Goal: Understand process/instructions: Learn how to perform a task or action

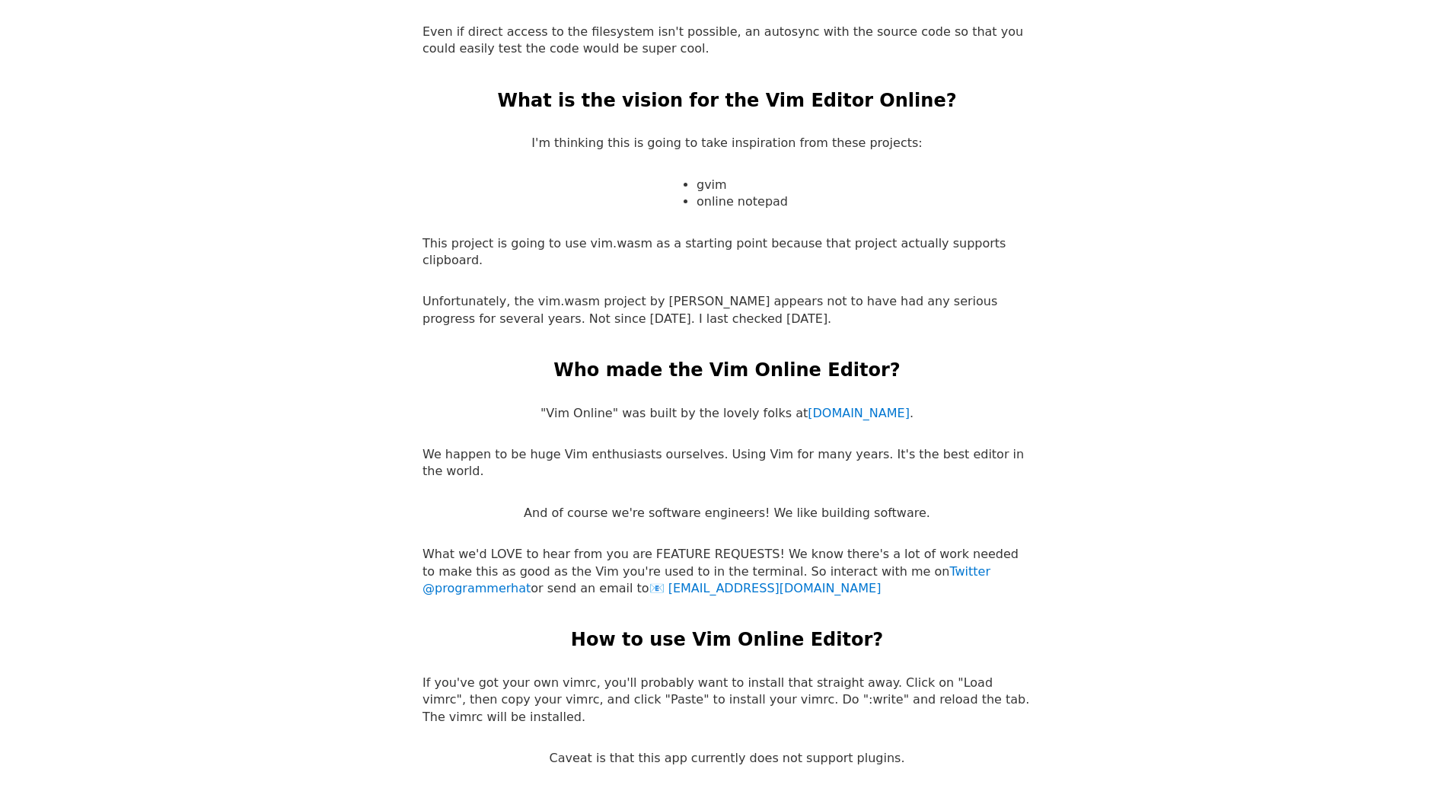
scroll to position [2894, 0]
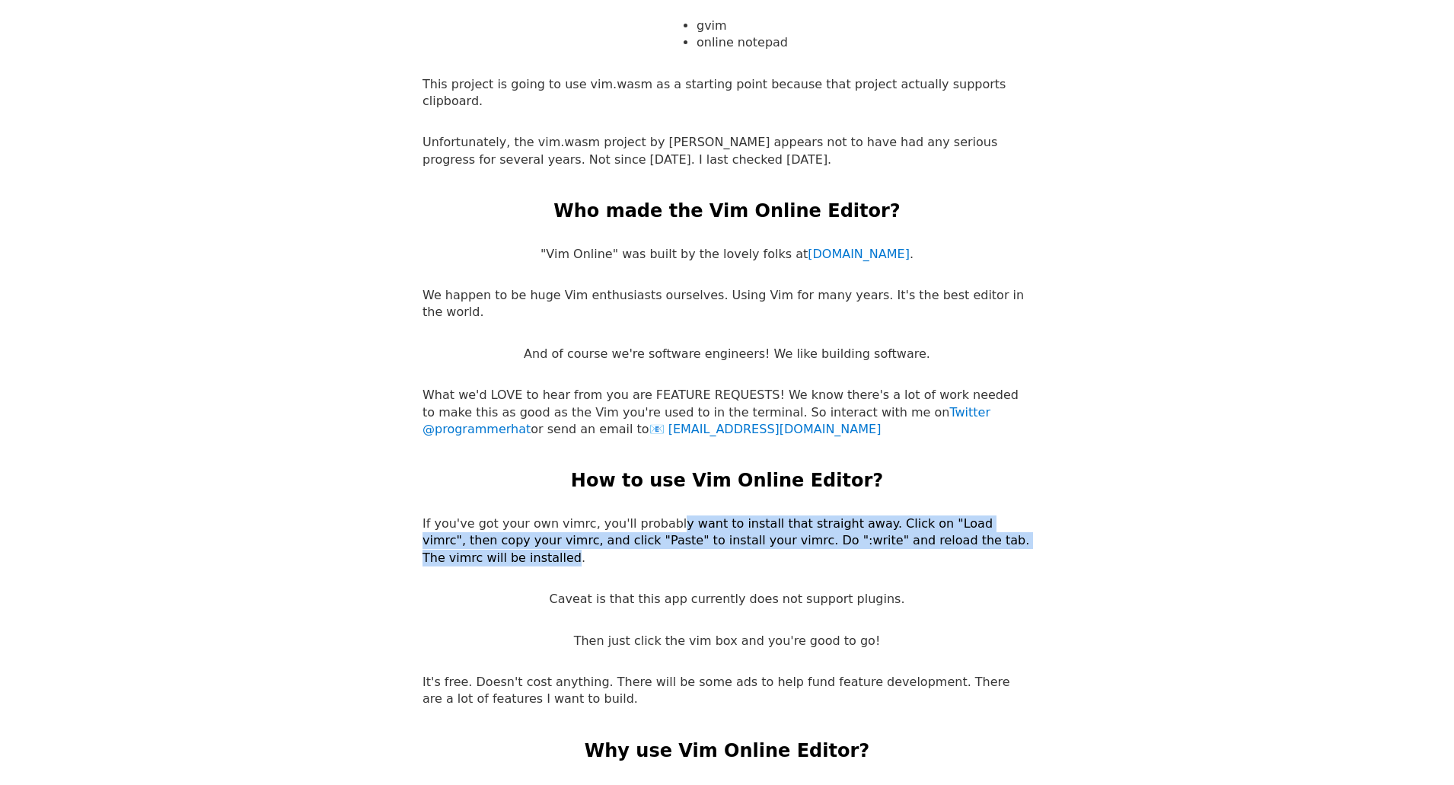
drag, startPoint x: 678, startPoint y: 409, endPoint x: 975, endPoint y: 414, distance: 296.9
click at [975, 515] on p "If you've got your own vimrc, you'll probably want to install that straight awa…" at bounding box center [726, 540] width 609 height 51
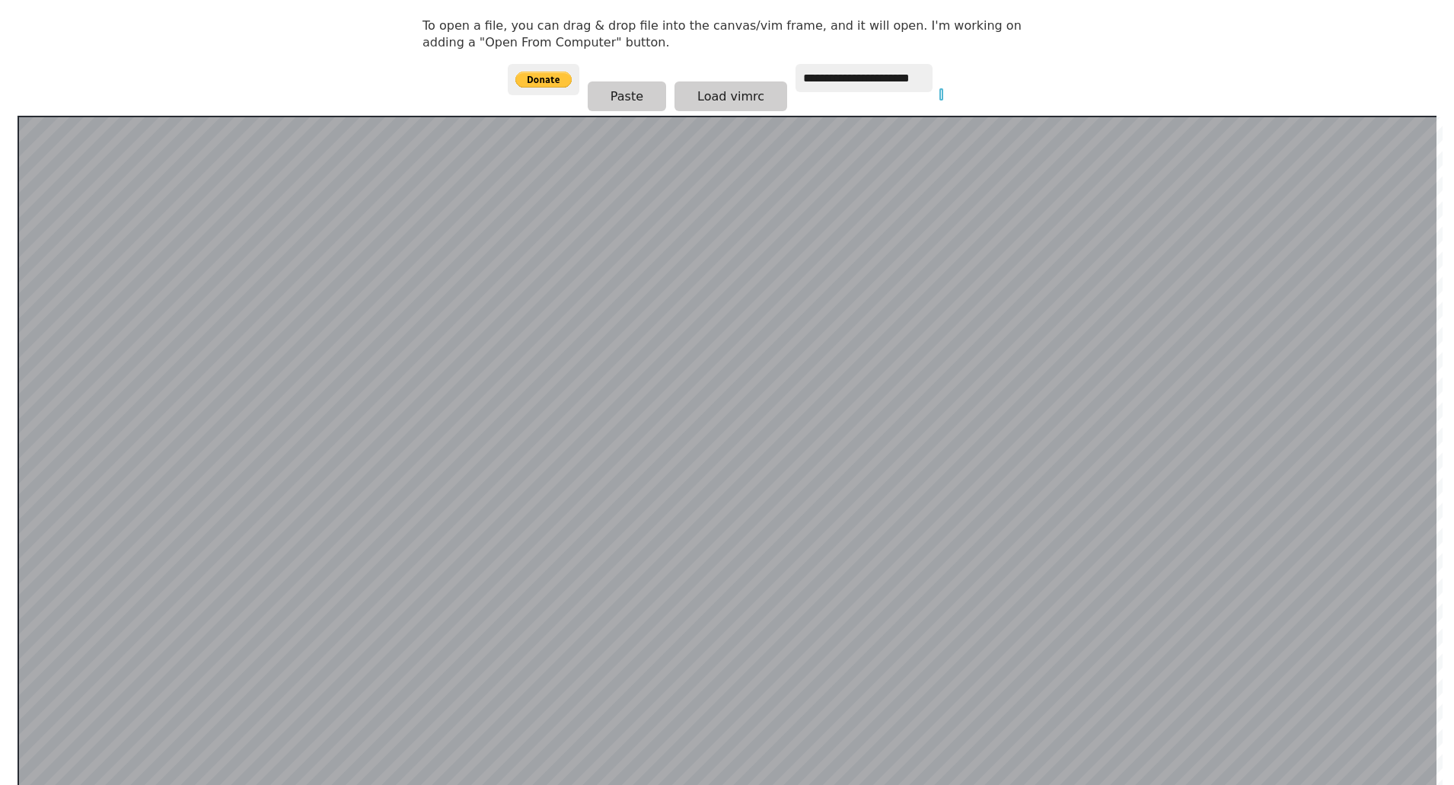
scroll to position [144, 0]
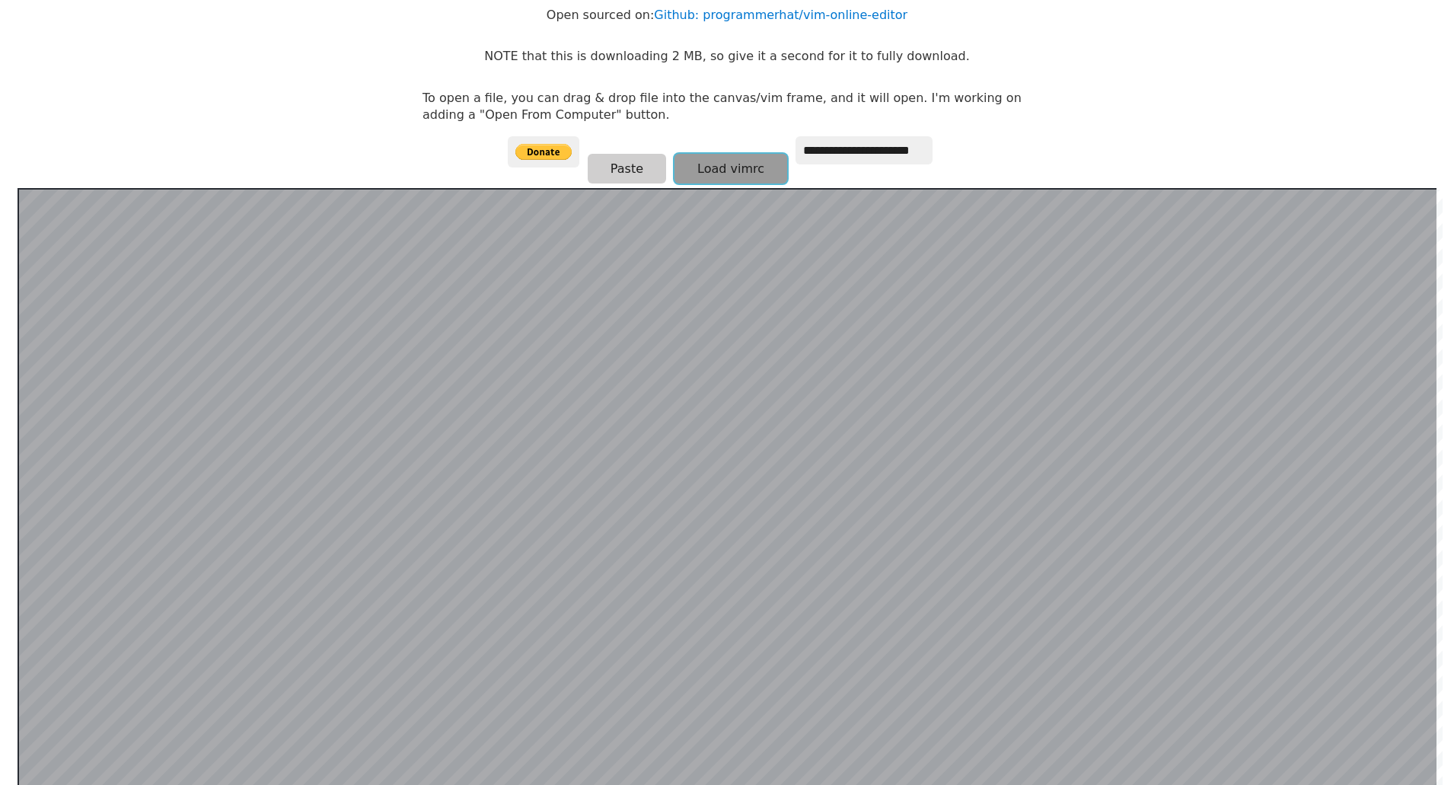
click at [741, 163] on button "Load vimrc" at bounding box center [730, 169] width 113 height 30
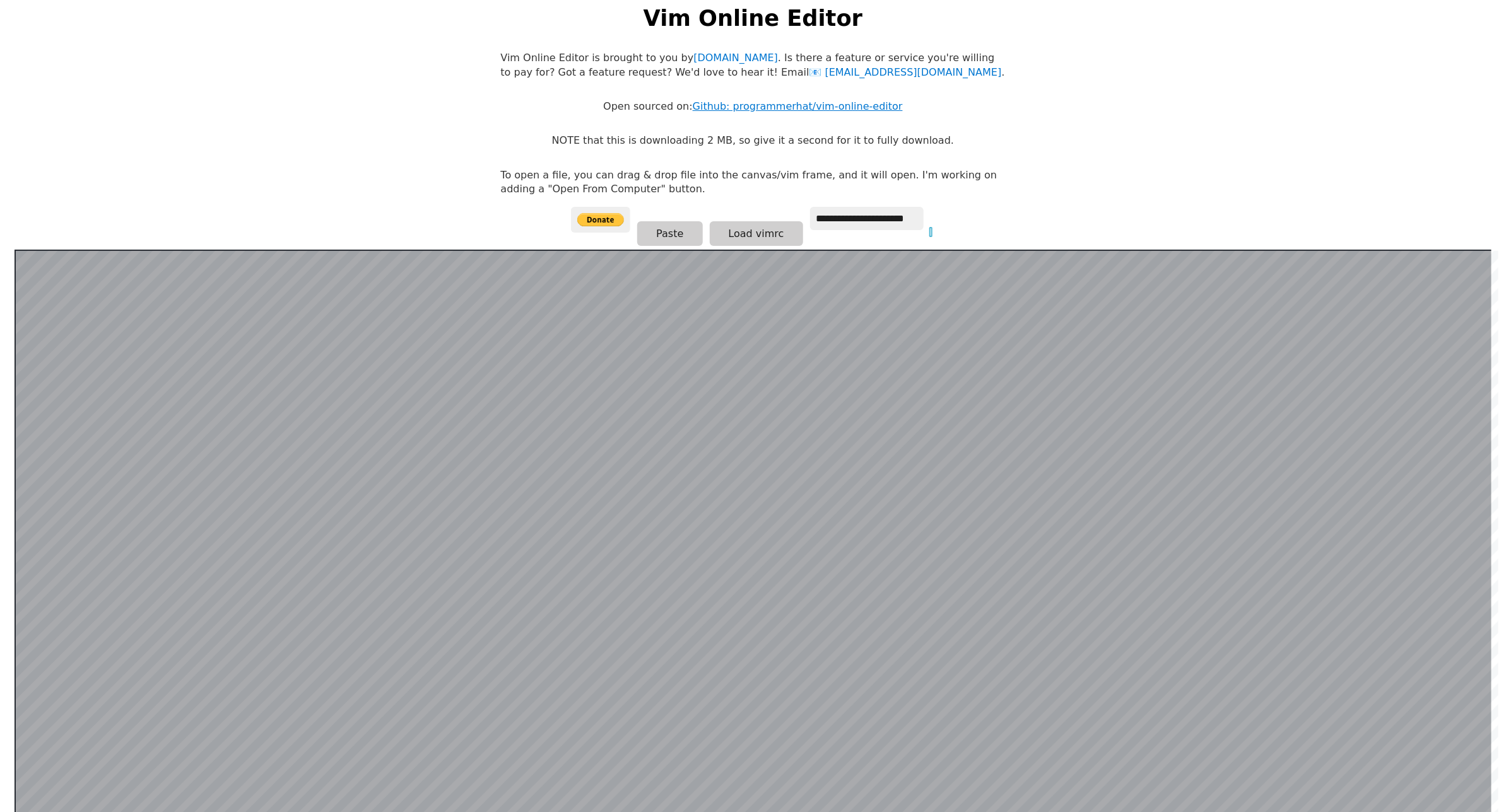
scroll to position [24, 0]
click at [788, 102] on link "Github: programmerhat/vim-online-editor" at bounding box center [797, 108] width 210 height 12
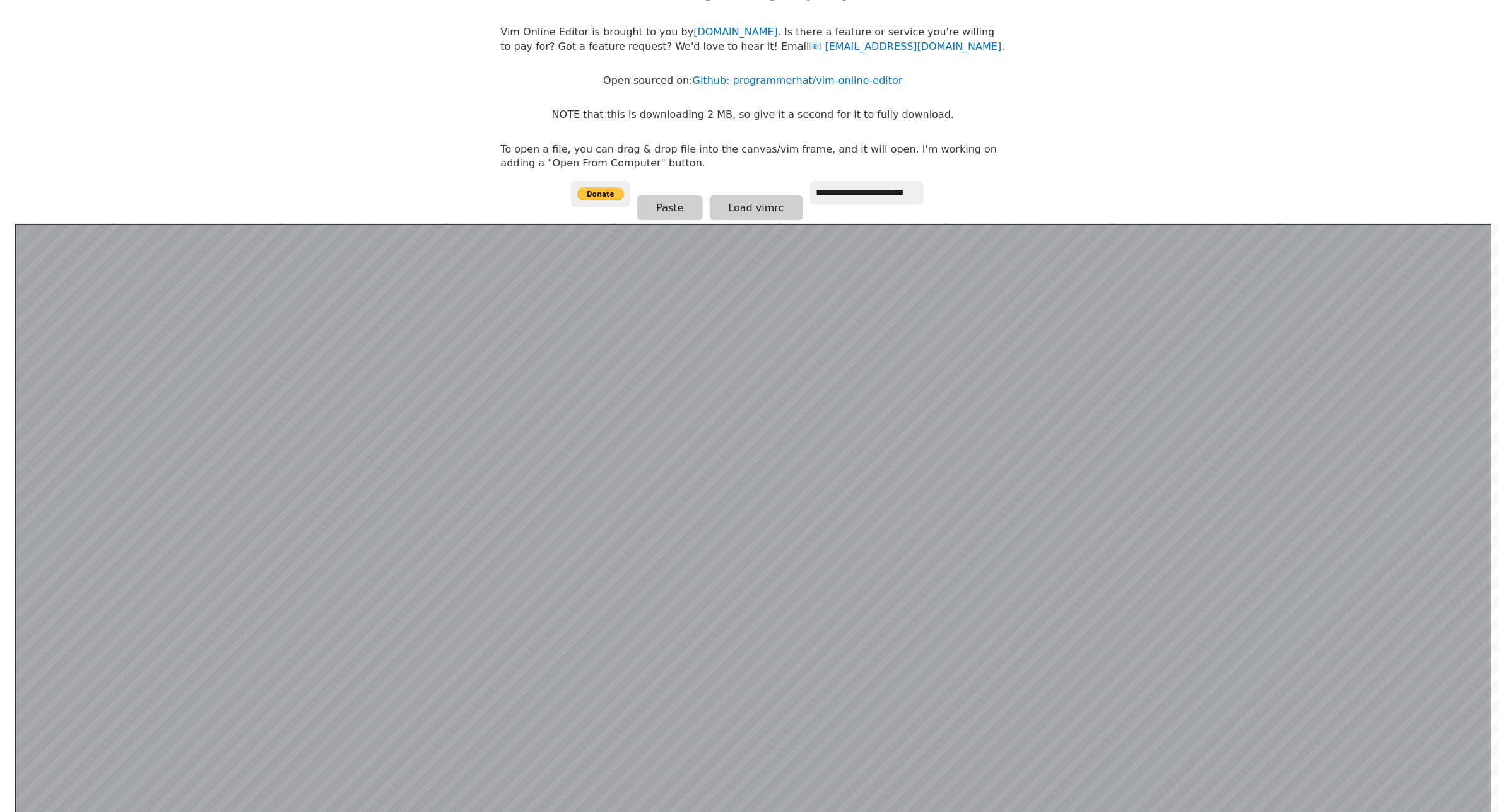
scroll to position [79, 0]
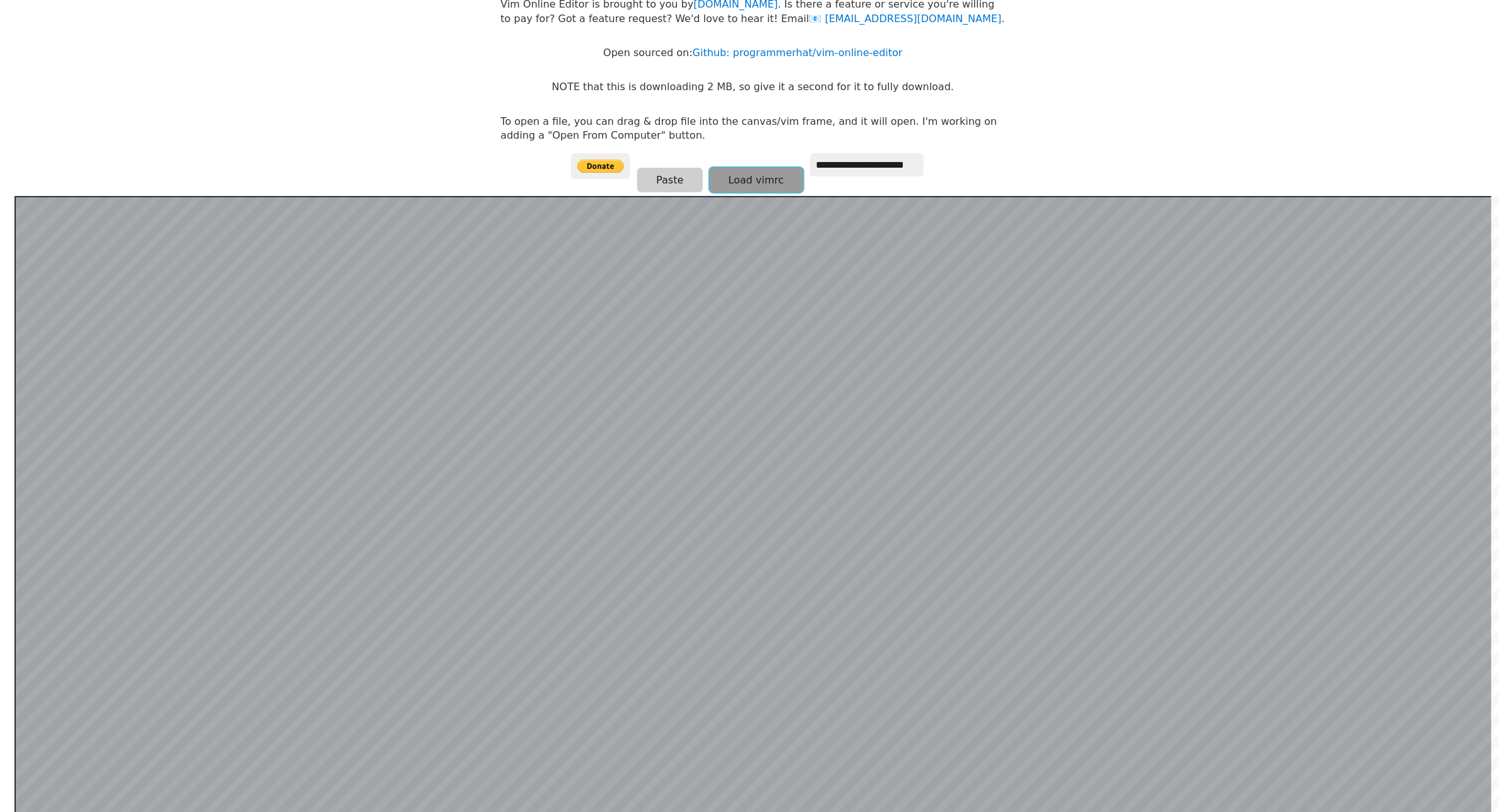
click at [736, 168] on button "Load vimrc" at bounding box center [756, 180] width 94 height 25
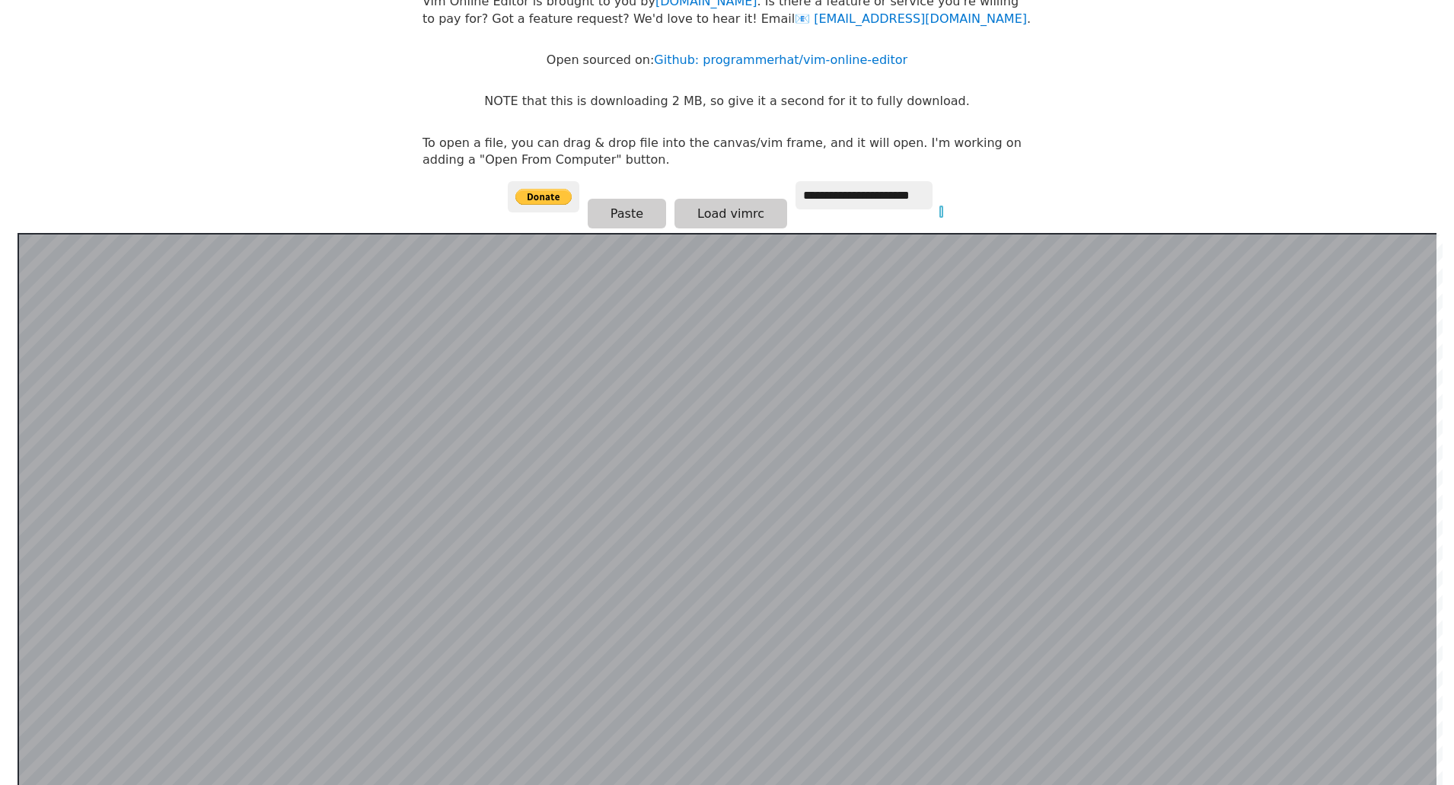
scroll to position [0, 0]
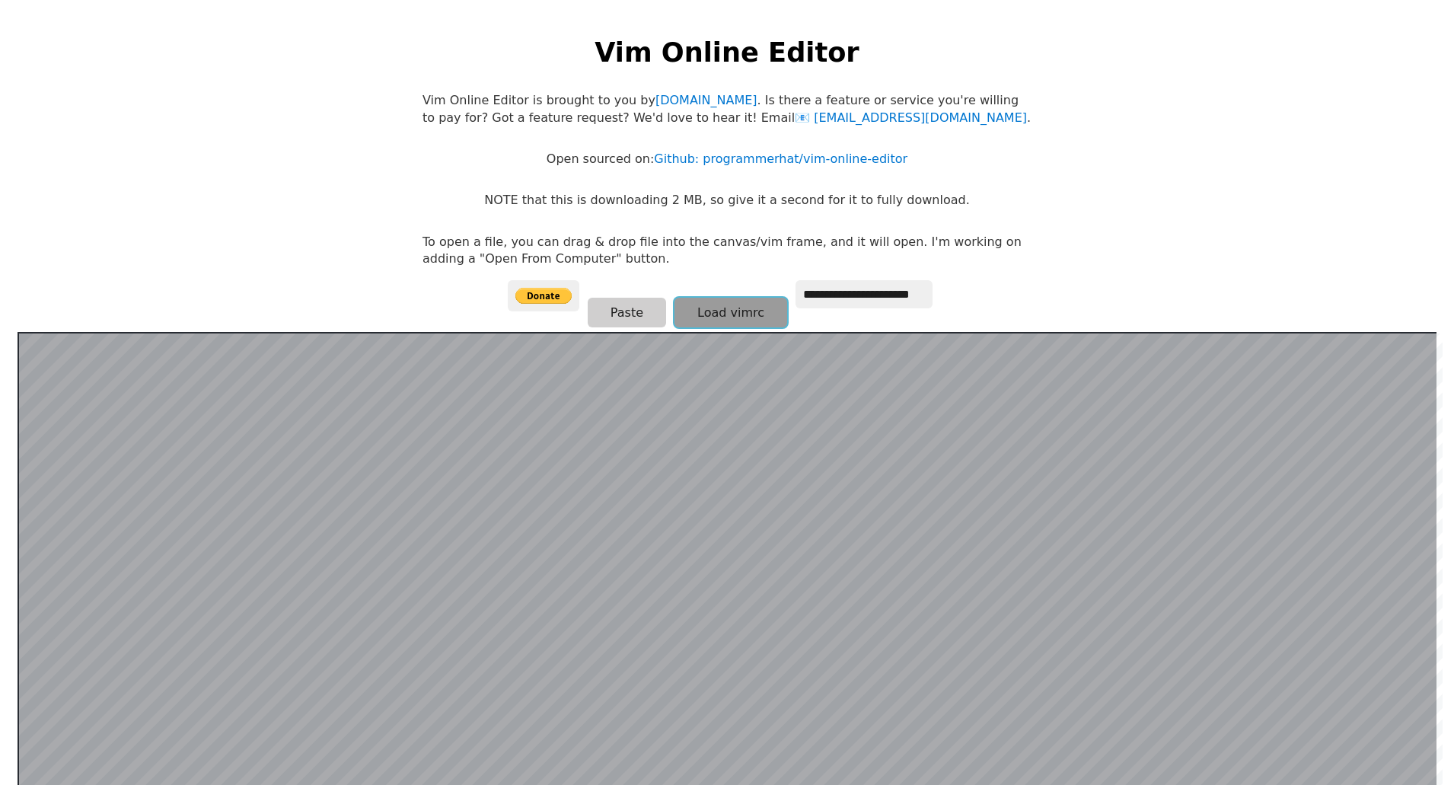
click at [758, 304] on button "Load vimrc" at bounding box center [730, 313] width 113 height 30
